Goal: Information Seeking & Learning: Find contact information

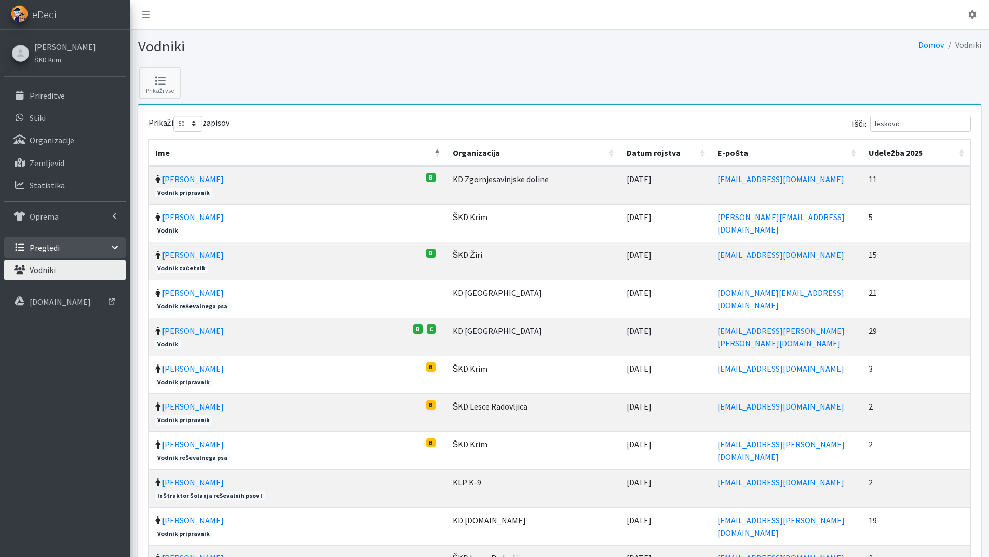
select select "50"
drag, startPoint x: 912, startPoint y: 122, endPoint x: 870, endPoint y: 121, distance: 41.6
click at [870, 121] on label "Išči: leskovic" at bounding box center [911, 124] width 119 height 16
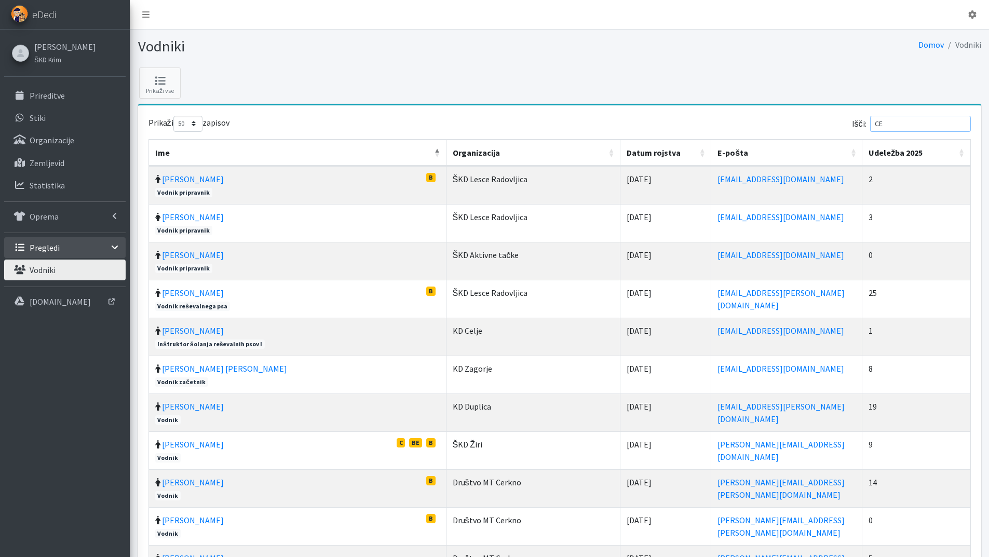
type input "C"
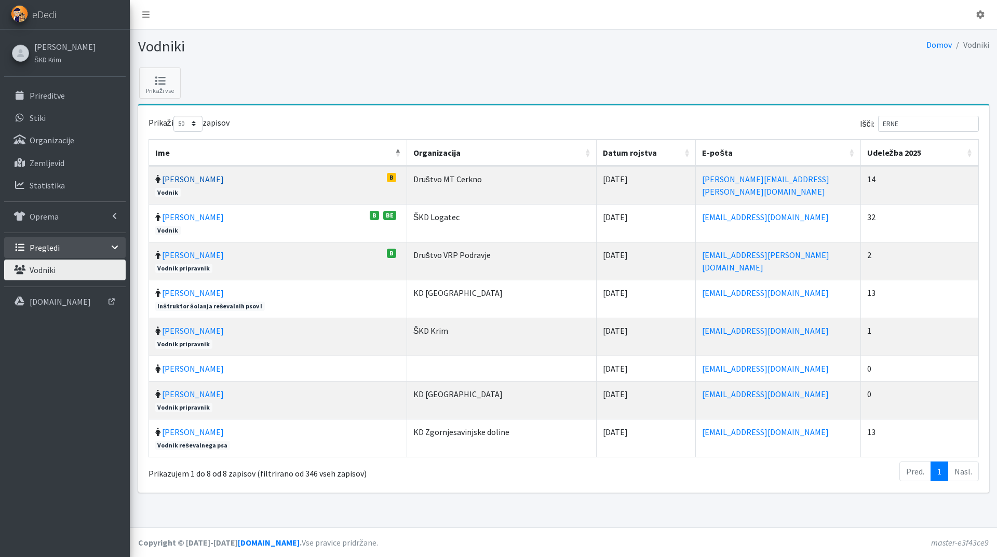
click at [187, 182] on link "Ernesta Eržen" at bounding box center [193, 179] width 62 height 10
drag, startPoint x: 875, startPoint y: 123, endPoint x: 850, endPoint y: 123, distance: 24.9
click at [850, 123] on div "Išči: ERNE" at bounding box center [773, 126] width 411 height 20
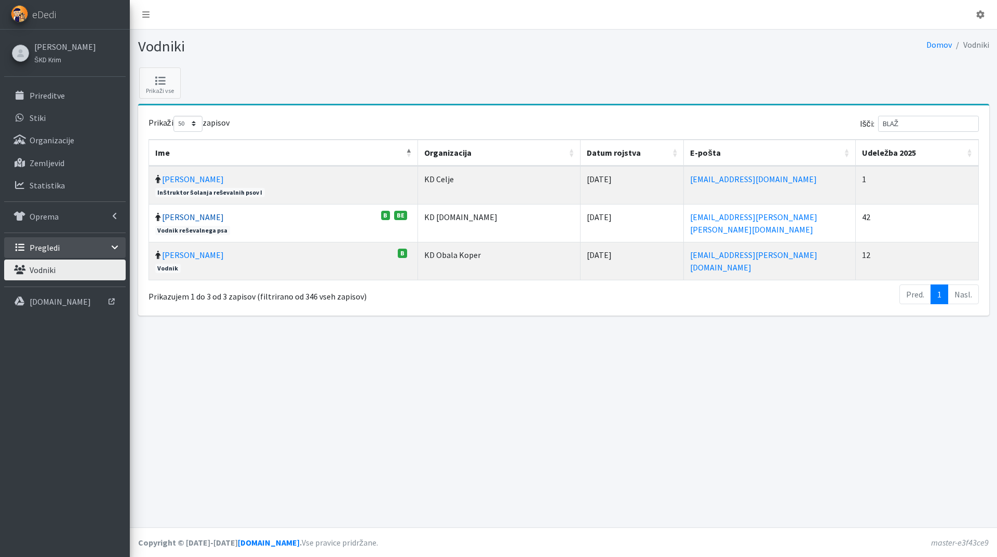
click at [186, 219] on link "[PERSON_NAME]" at bounding box center [193, 217] width 62 height 10
drag, startPoint x: 913, startPoint y: 121, endPoint x: 840, endPoint y: 128, distance: 73.6
click at [861, 125] on div "Išči: BLAŽ" at bounding box center [773, 126] width 411 height 20
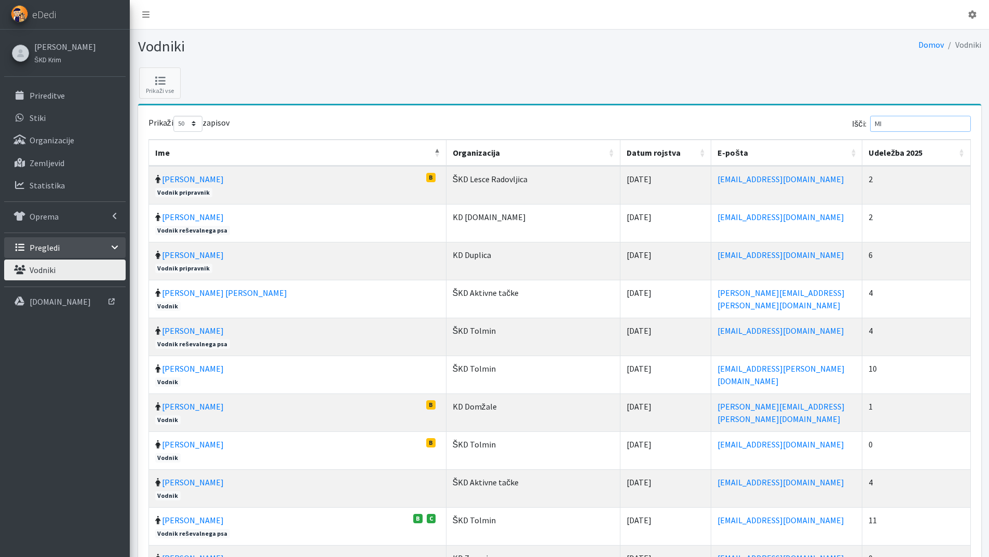
type input "I"
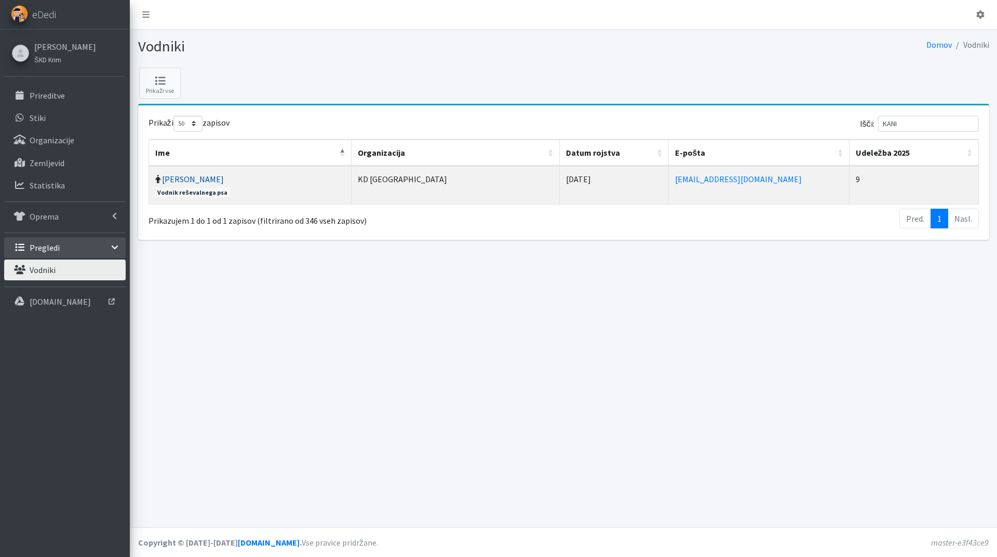
click at [179, 182] on link "Primož Kanič" at bounding box center [193, 179] width 62 height 10
drag, startPoint x: 892, startPoint y: 123, endPoint x: 840, endPoint y: 125, distance: 51.5
click at [844, 124] on div "Išči: KANI" at bounding box center [773, 126] width 411 height 20
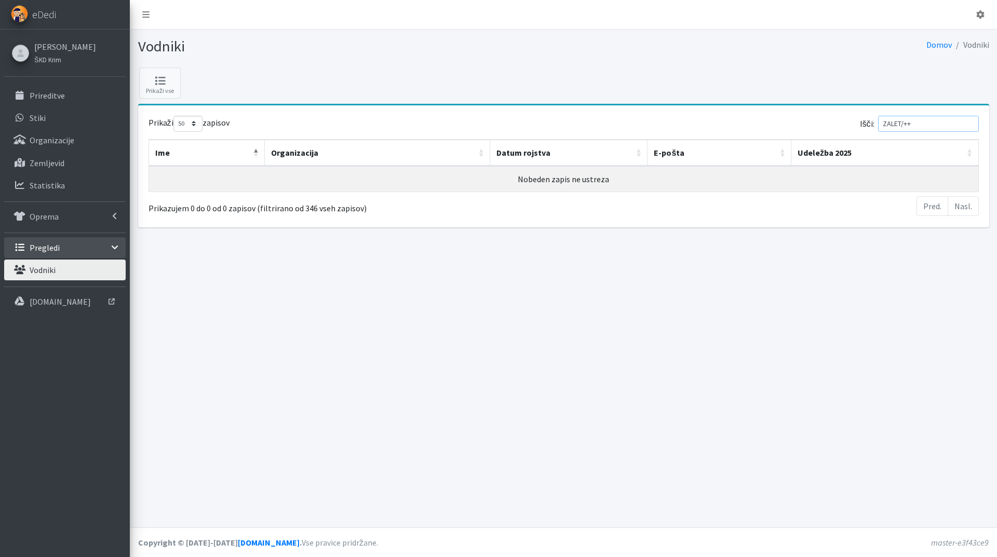
drag, startPoint x: 934, startPoint y: 123, endPoint x: 843, endPoint y: 121, distance: 90.9
click at [843, 121] on div "Išči: ZALET/++" at bounding box center [773, 126] width 411 height 20
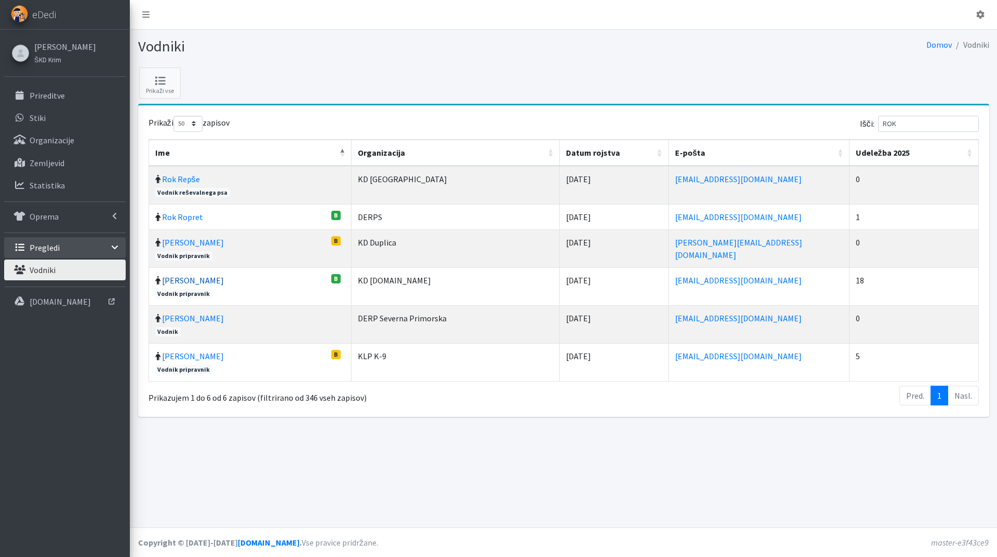
click at [176, 282] on link "Rok Zaletel" at bounding box center [193, 280] width 62 height 10
click at [862, 117] on div "Išči: ROK" at bounding box center [773, 126] width 411 height 20
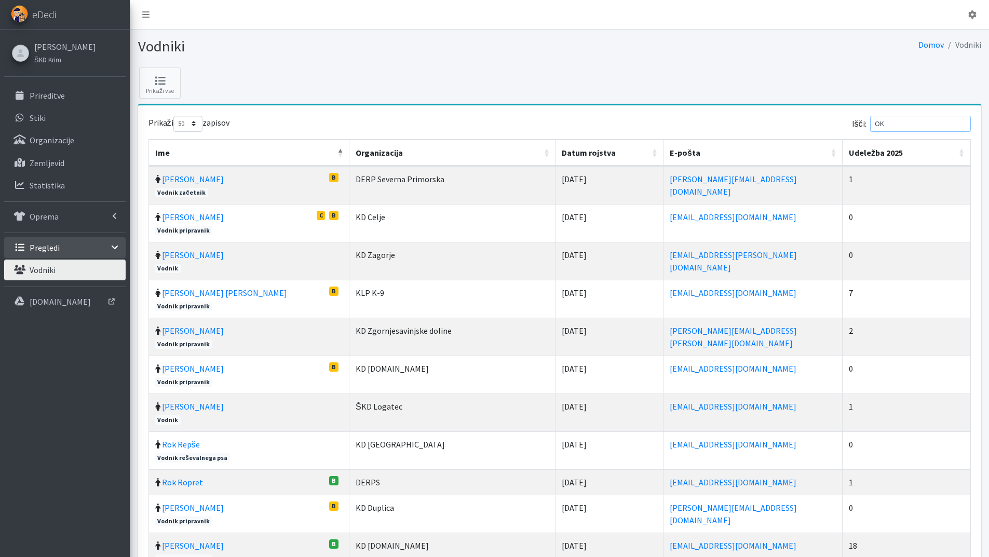
type input "K"
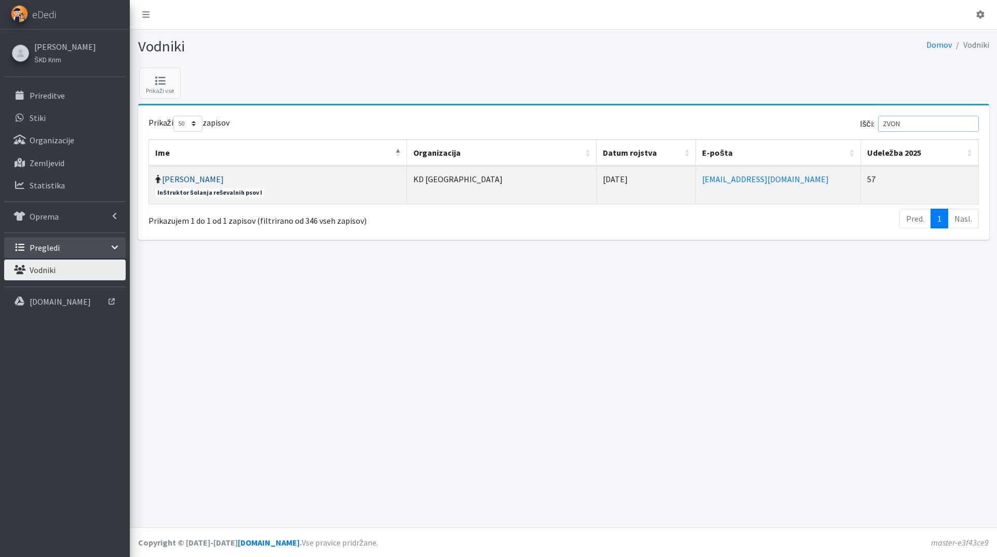
type input "ZVON"
click at [200, 175] on link "[PERSON_NAME]" at bounding box center [193, 179] width 62 height 10
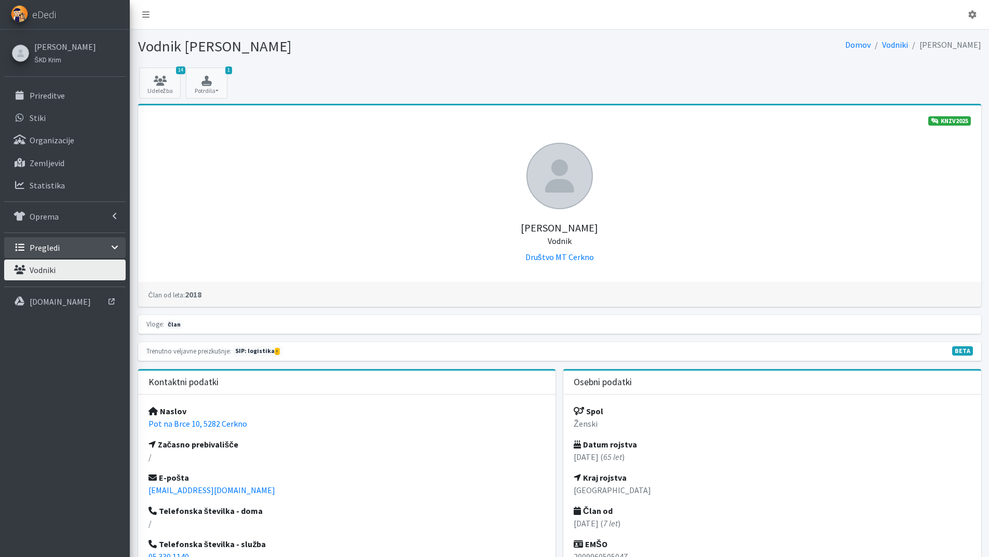
drag, startPoint x: 253, startPoint y: 425, endPoint x: 147, endPoint y: 429, distance: 106.0
click at [147, 429] on div "Naslov Pot na Brce 10, 5282 Cerkno Začasno prebivališče / E-pošta ernesta.erzen…" at bounding box center [347, 505] width 418 height 220
copy link "Pot na Brce 10, 5282 Cerkno"
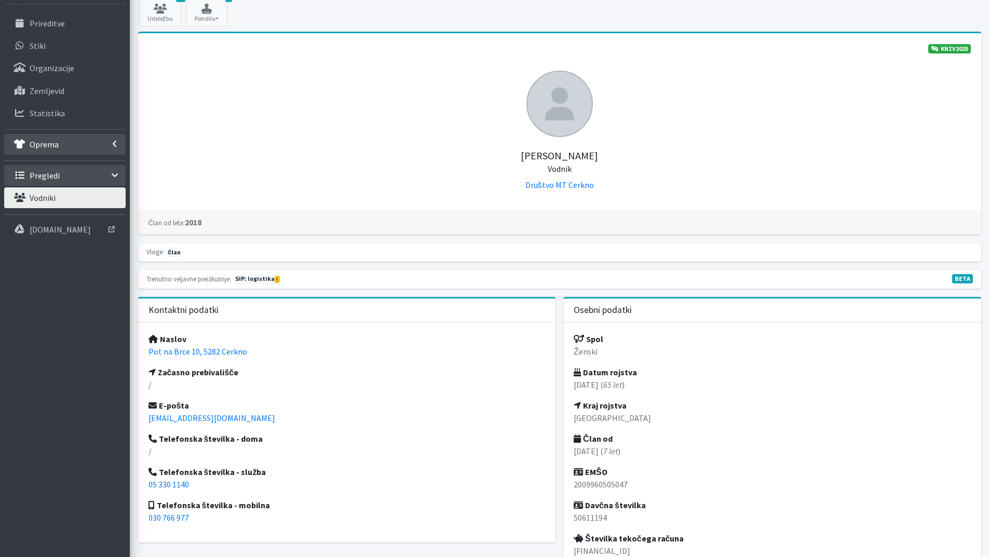
scroll to position [72, 0]
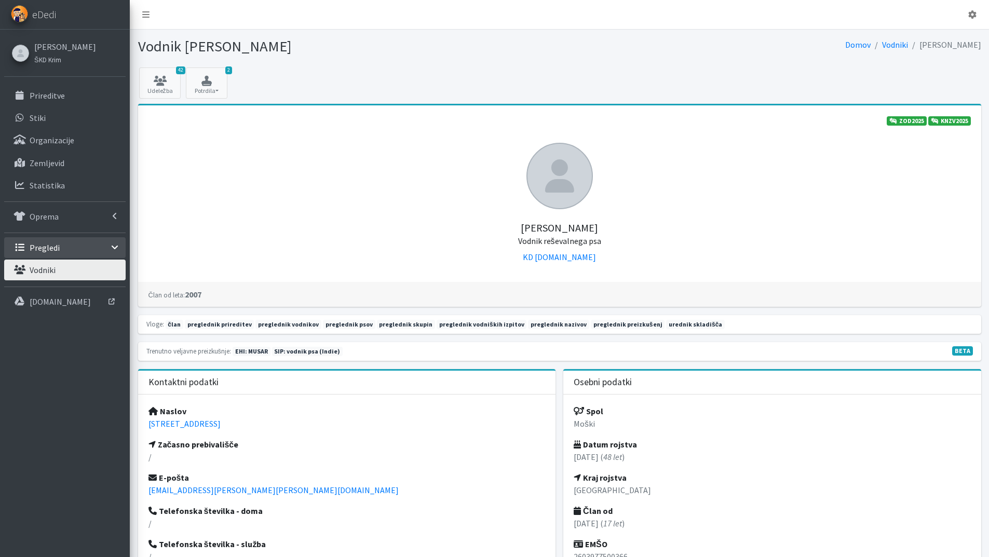
drag, startPoint x: 286, startPoint y: 426, endPoint x: 136, endPoint y: 424, distance: 149.6
click at [136, 424] on div "Kontaktni podatki Naslov Šmartno 41, 1211 Ljubljana - Šmartno Začasno prebivali…" at bounding box center [347, 519] width 426 height 300
copy link "Šmartno 41, 1211 Ljubljana - Šmartno"
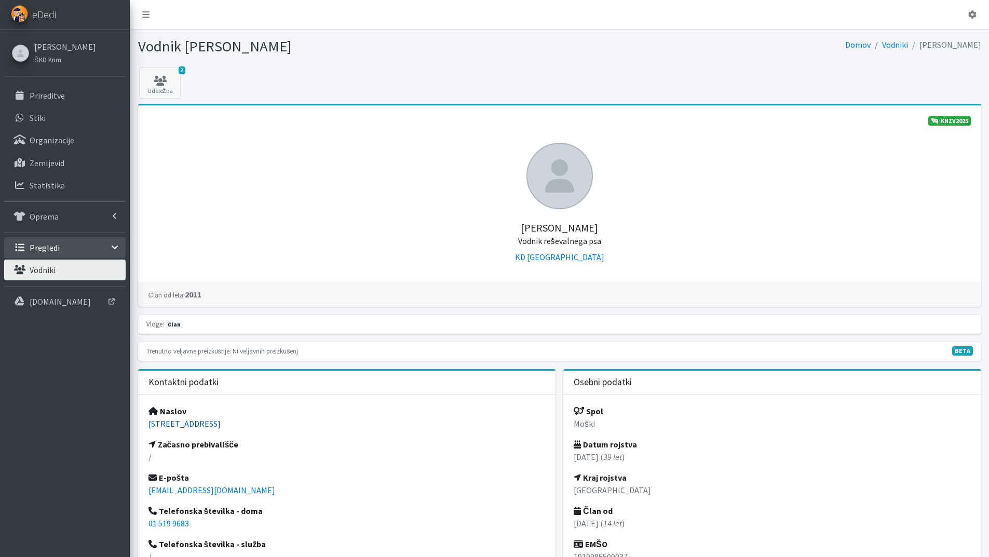
drag, startPoint x: 223, startPoint y: 422, endPoint x: 151, endPoint y: 422, distance: 72.2
click at [151, 422] on p "[STREET_ADDRESS]" at bounding box center [347, 424] width 397 height 12
copy link "[STREET_ADDRESS]"
drag, startPoint x: 267, startPoint y: 453, endPoint x: 140, endPoint y: 461, distance: 128.0
click at [140, 461] on div "Naslov Bavdkova ulica 11, 1000 Ljubljana Začasno prebivališče Lunačkova ulica 7…" at bounding box center [347, 505] width 418 height 220
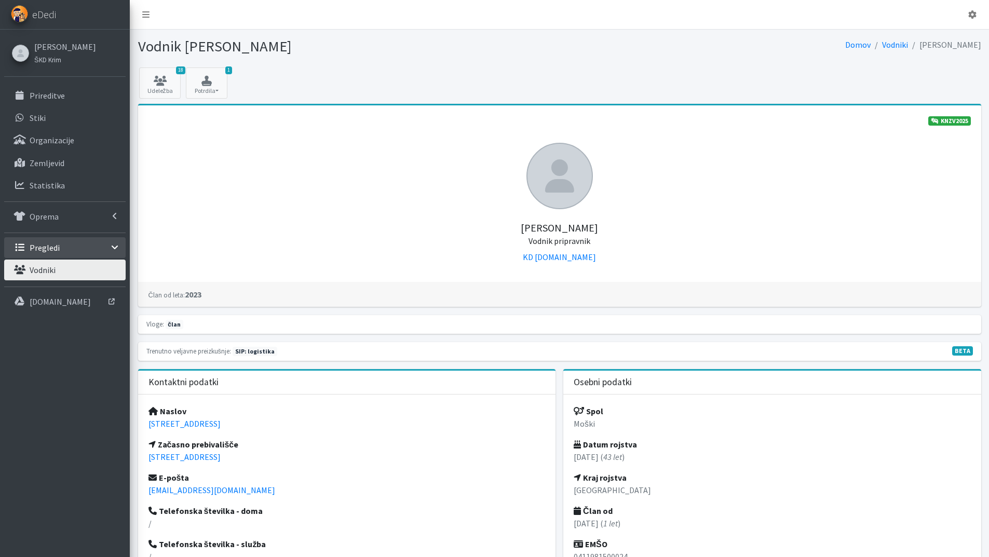
copy link "Lunačkova ulica 7, 1000 Ljubljana"
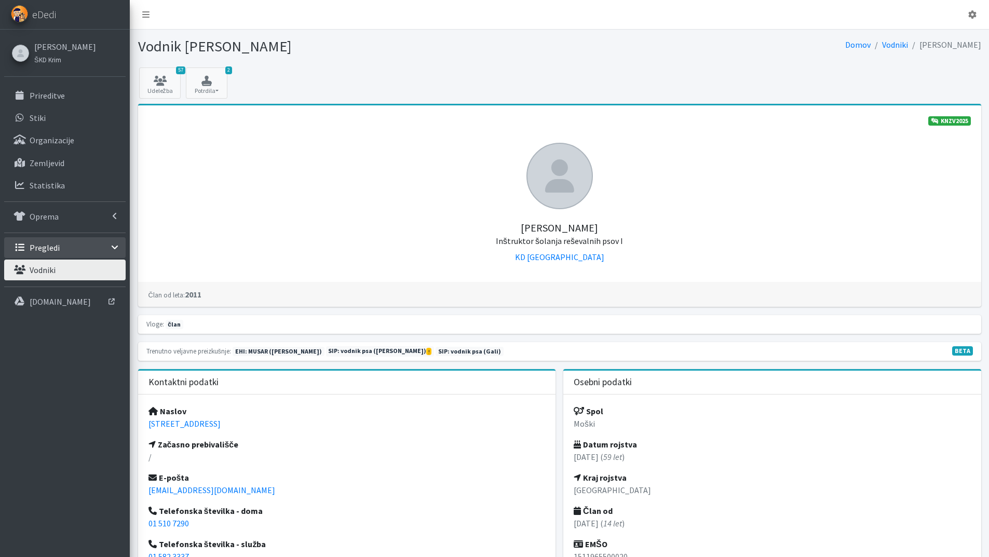
drag, startPoint x: 282, startPoint y: 419, endPoint x: 147, endPoint y: 423, distance: 135.1
click at [147, 423] on div "Naslov [STREET_ADDRESS] Začasno prebivališče / E-pošta [EMAIL_ADDRESS][PERSON_N…" at bounding box center [347, 505] width 418 height 220
copy link "[STREET_ADDRESS]"
